Goal: Entertainment & Leisure: Consume media (video, audio)

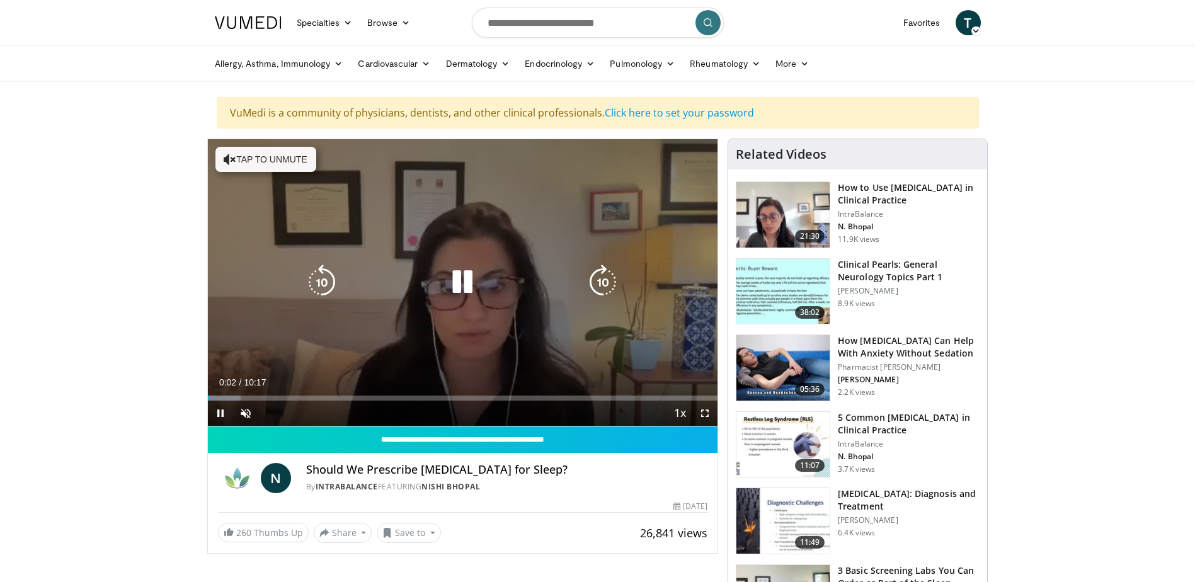
click at [266, 158] on button "Tap to unmute" at bounding box center [265, 159] width 101 height 25
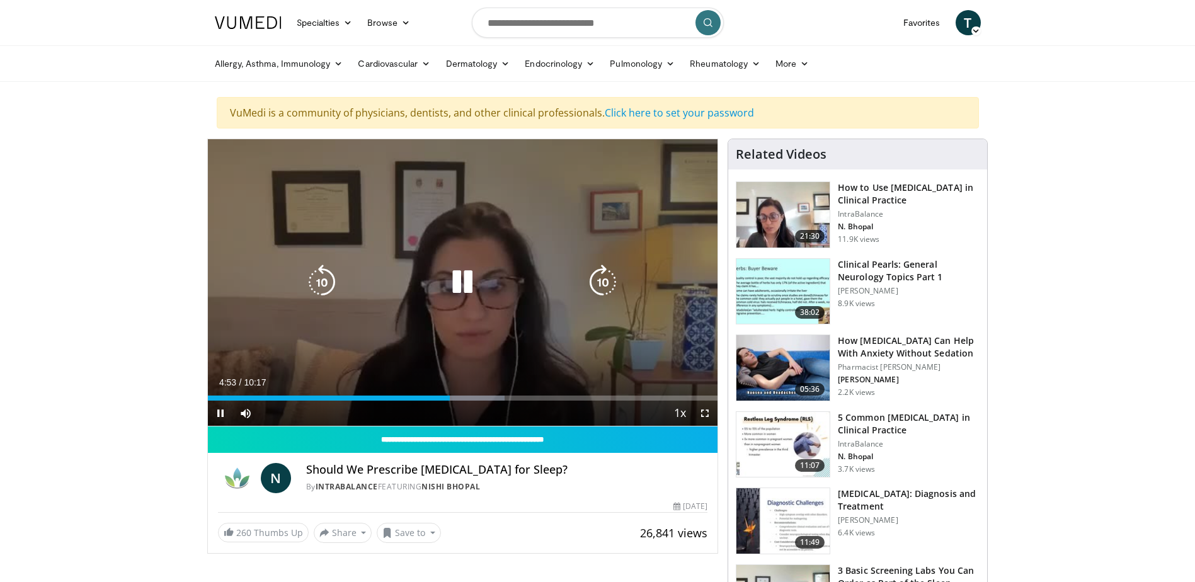
click at [457, 285] on icon "Video Player" at bounding box center [462, 282] width 35 height 35
click at [455, 286] on icon "Video Player" at bounding box center [462, 282] width 35 height 35
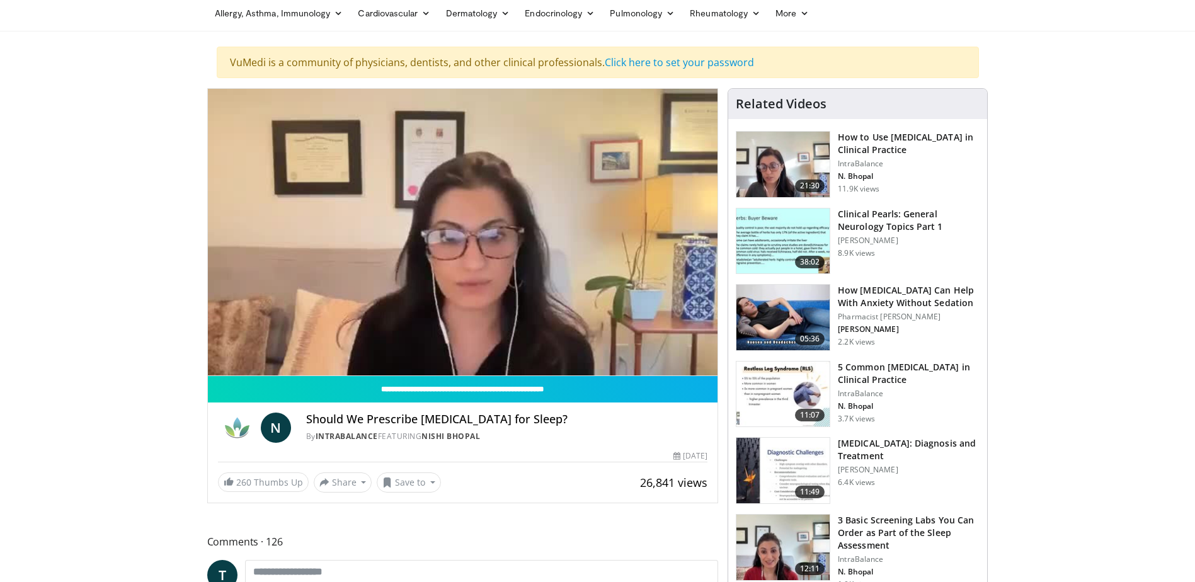
scroll to position [126, 0]
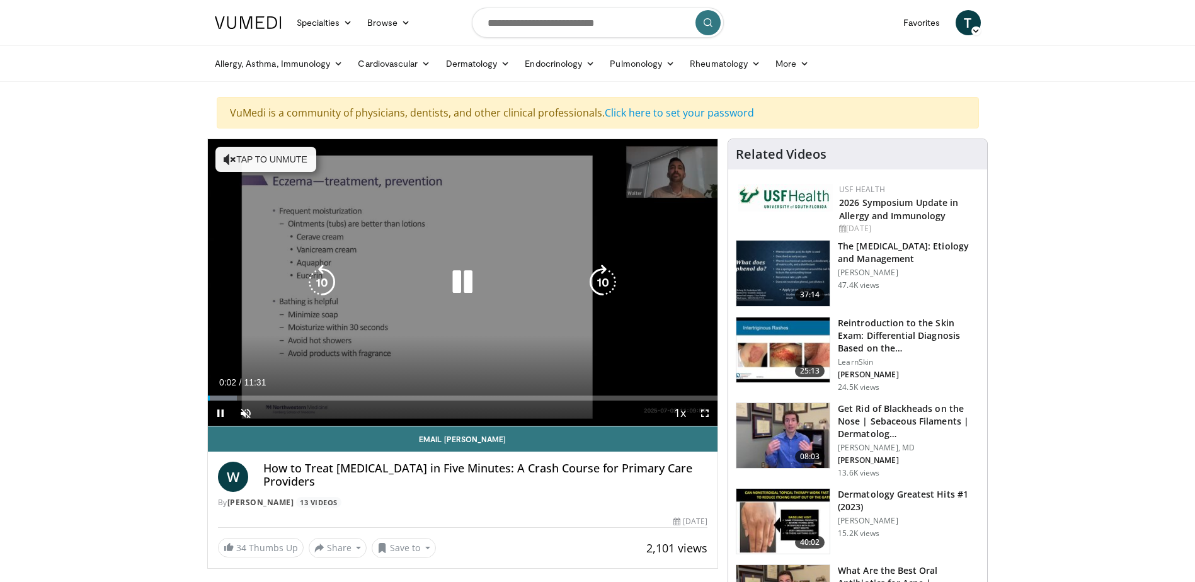
click at [270, 155] on button "Tap to unmute" at bounding box center [265, 159] width 101 height 25
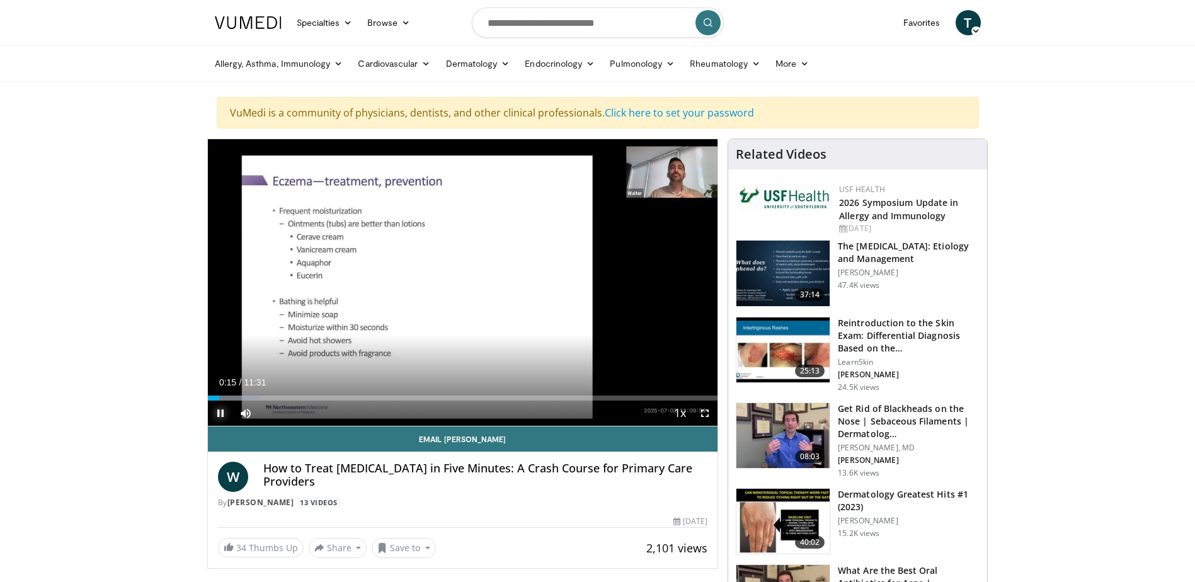
click at [221, 413] on span "Video Player" at bounding box center [220, 413] width 25 height 25
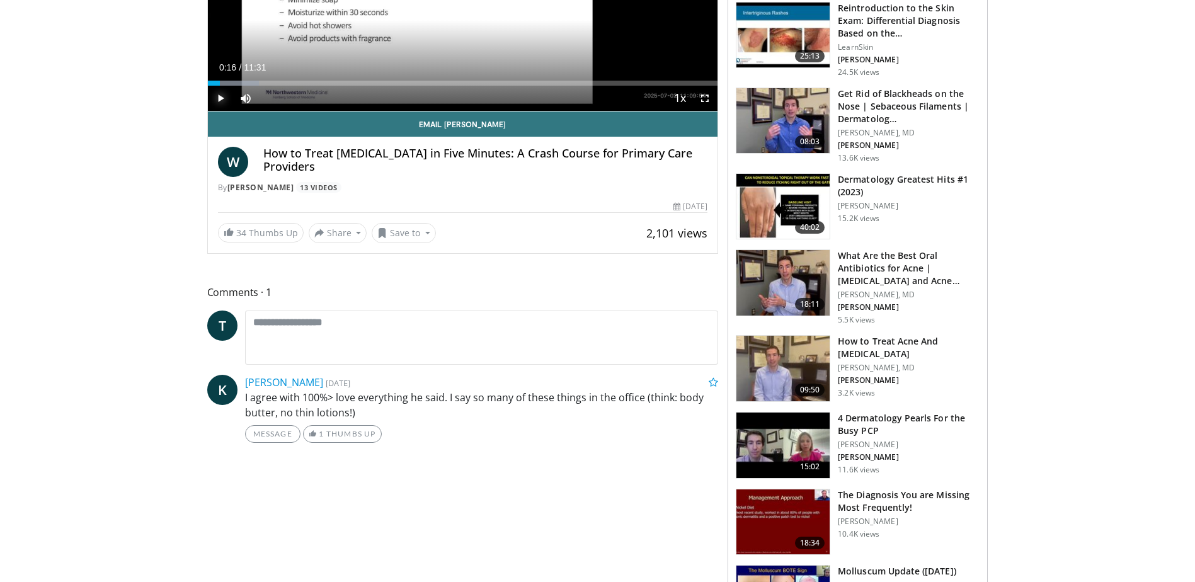
scroll to position [63, 0]
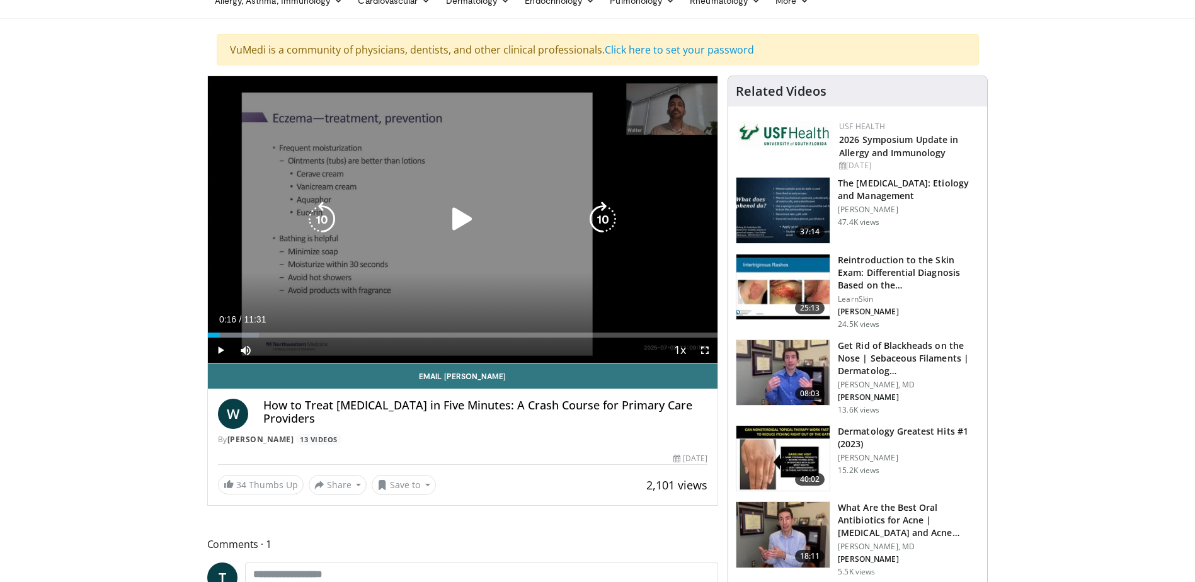
click at [463, 219] on icon "Video Player" at bounding box center [462, 219] width 35 height 35
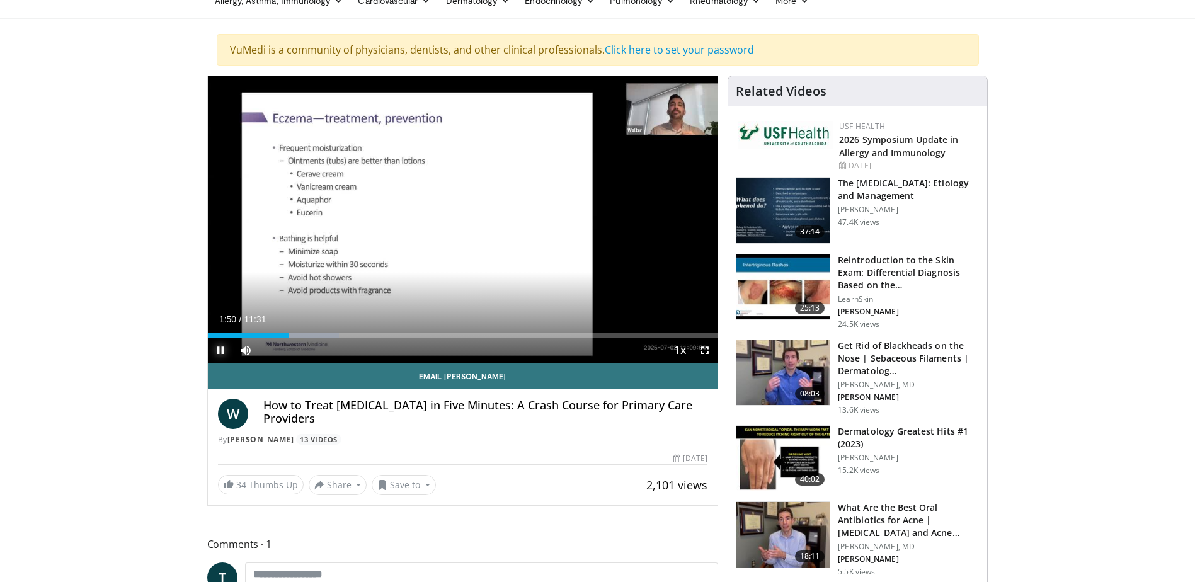
click at [222, 348] on span "Video Player" at bounding box center [220, 350] width 25 height 25
click at [224, 350] on span "Video Player" at bounding box center [220, 350] width 25 height 25
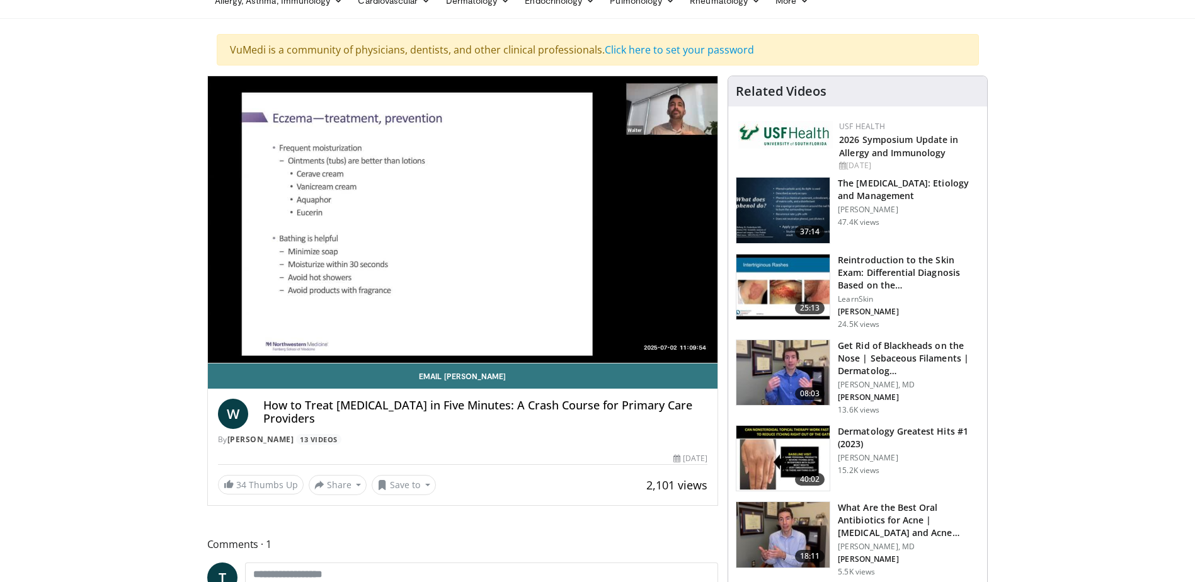
click at [217, 348] on div "10 seconds Tap to unmute" at bounding box center [463, 219] width 510 height 287
